Goal: Information Seeking & Learning: Learn about a topic

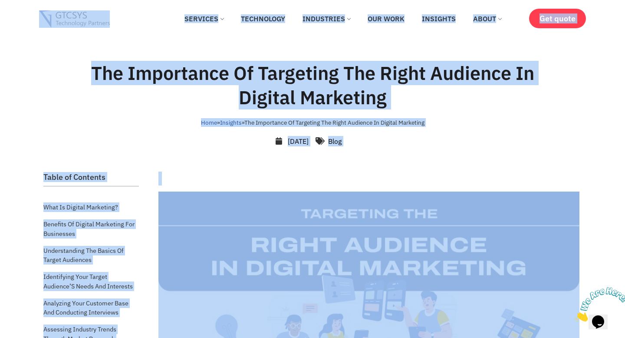
drag, startPoint x: 624, startPoint y: 54, endPoint x: 623, endPoint y: 2, distance: 52.1
click at [460, 138] on ul "April 28, 2023 Blog" at bounding box center [308, 141] width 545 height 10
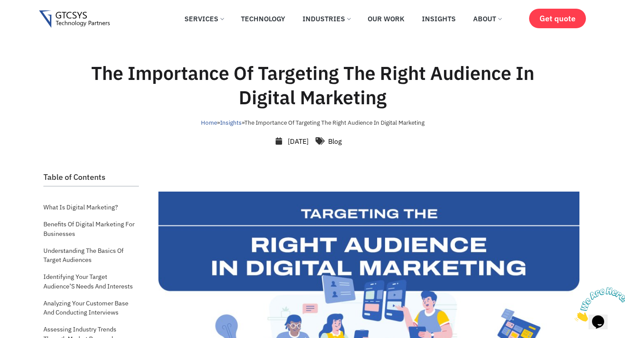
click at [325, 139] on icon at bounding box center [319, 140] width 9 height 7
click at [325, 141] on icon at bounding box center [319, 140] width 9 height 7
click at [341, 140] on link "Blog" at bounding box center [334, 141] width 13 height 9
